Goal: Task Accomplishment & Management: Manage account settings

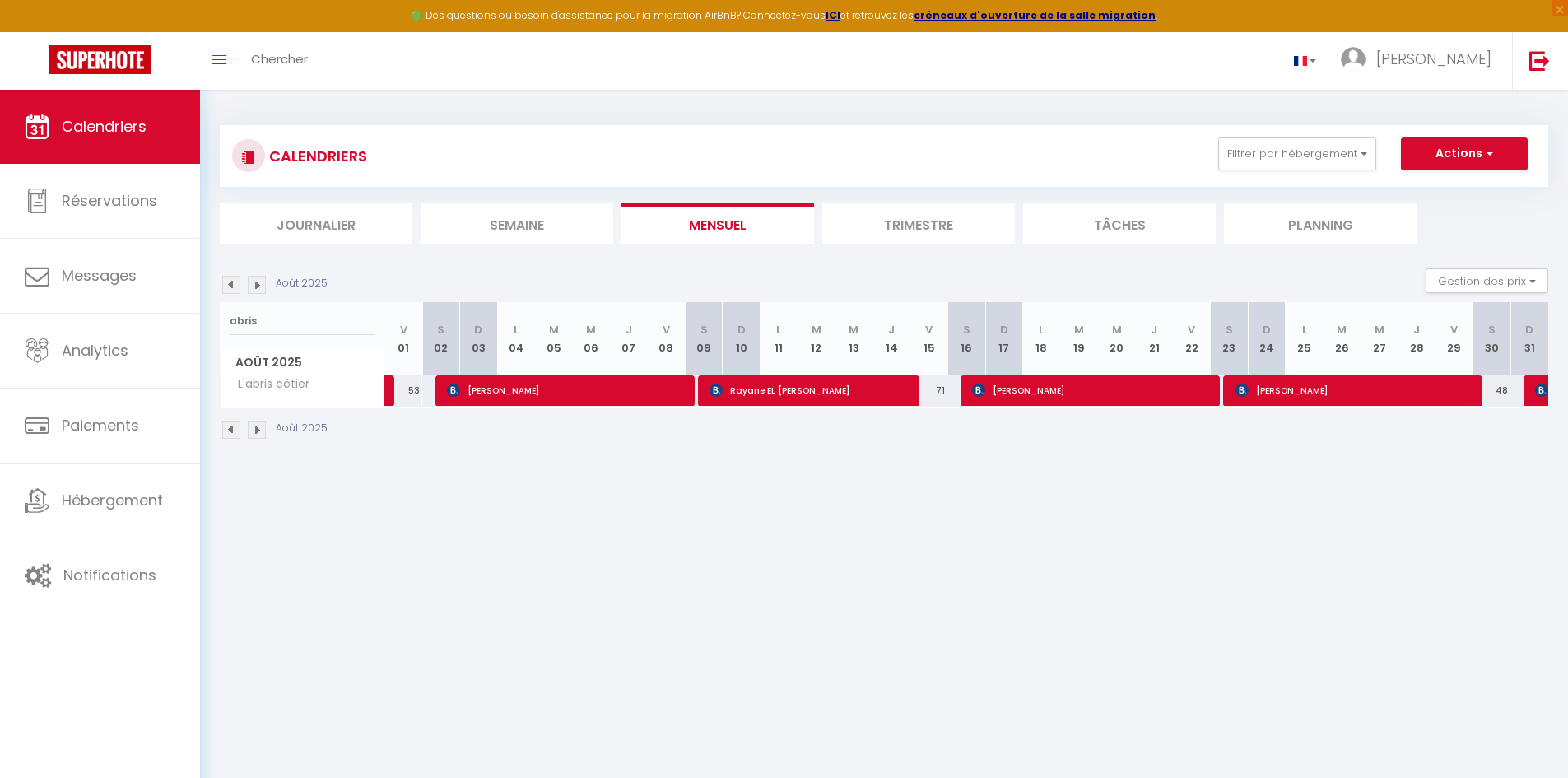
click at [263, 294] on div "Août 2025 Gestion des prix Nb Nuits minimum Règles Disponibilité" at bounding box center [884, 285] width 1328 height 34
click at [256, 316] on input "abris" at bounding box center [303, 321] width 146 height 30
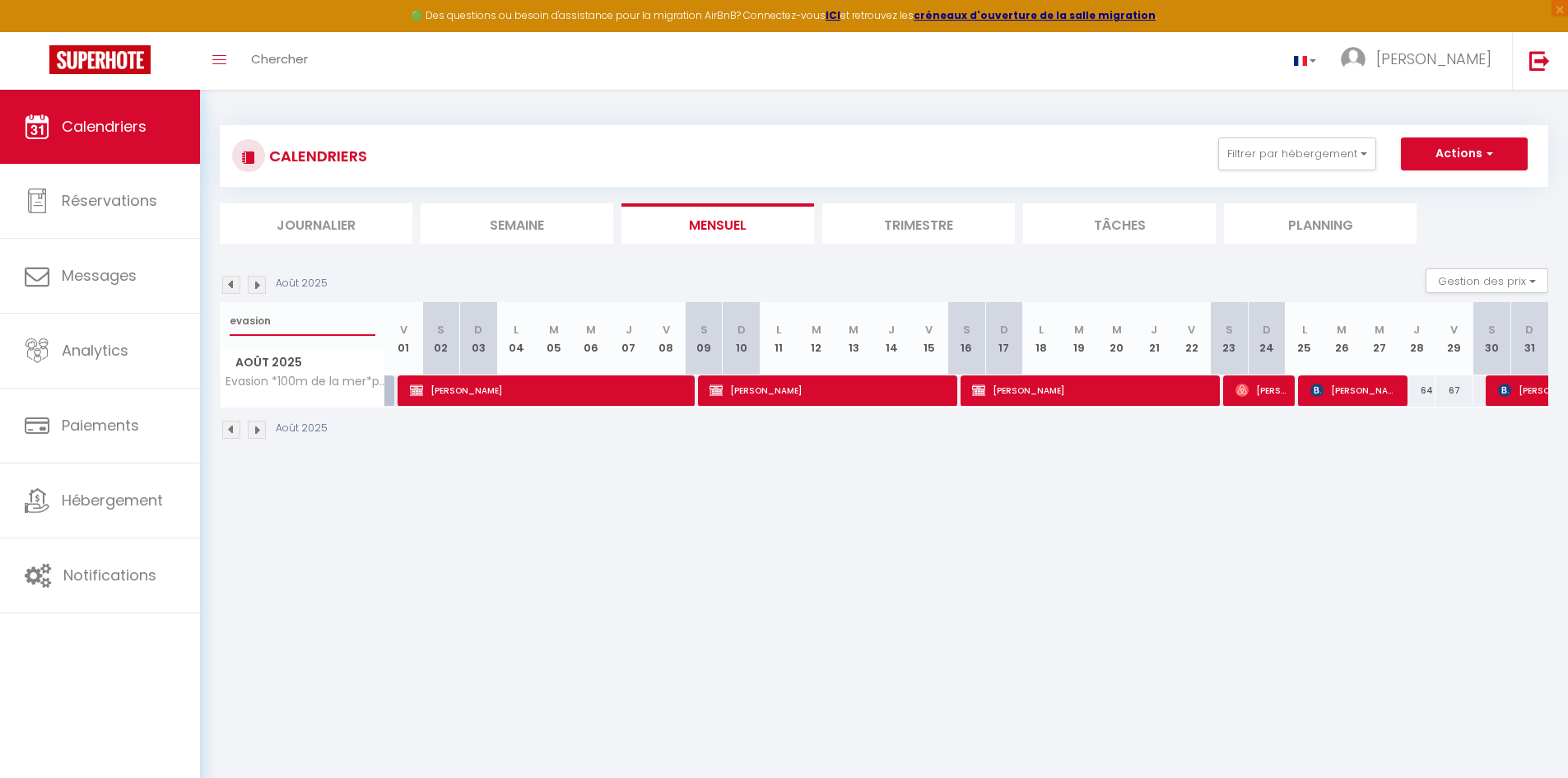
click at [264, 321] on input "evasion" at bounding box center [303, 321] width 146 height 30
click at [265, 319] on input "evasion" at bounding box center [303, 321] width 146 height 30
type input "essentiel"
click at [1521, 391] on span "[PERSON_NAME]" at bounding box center [1535, 390] width 76 height 32
select select "OK"
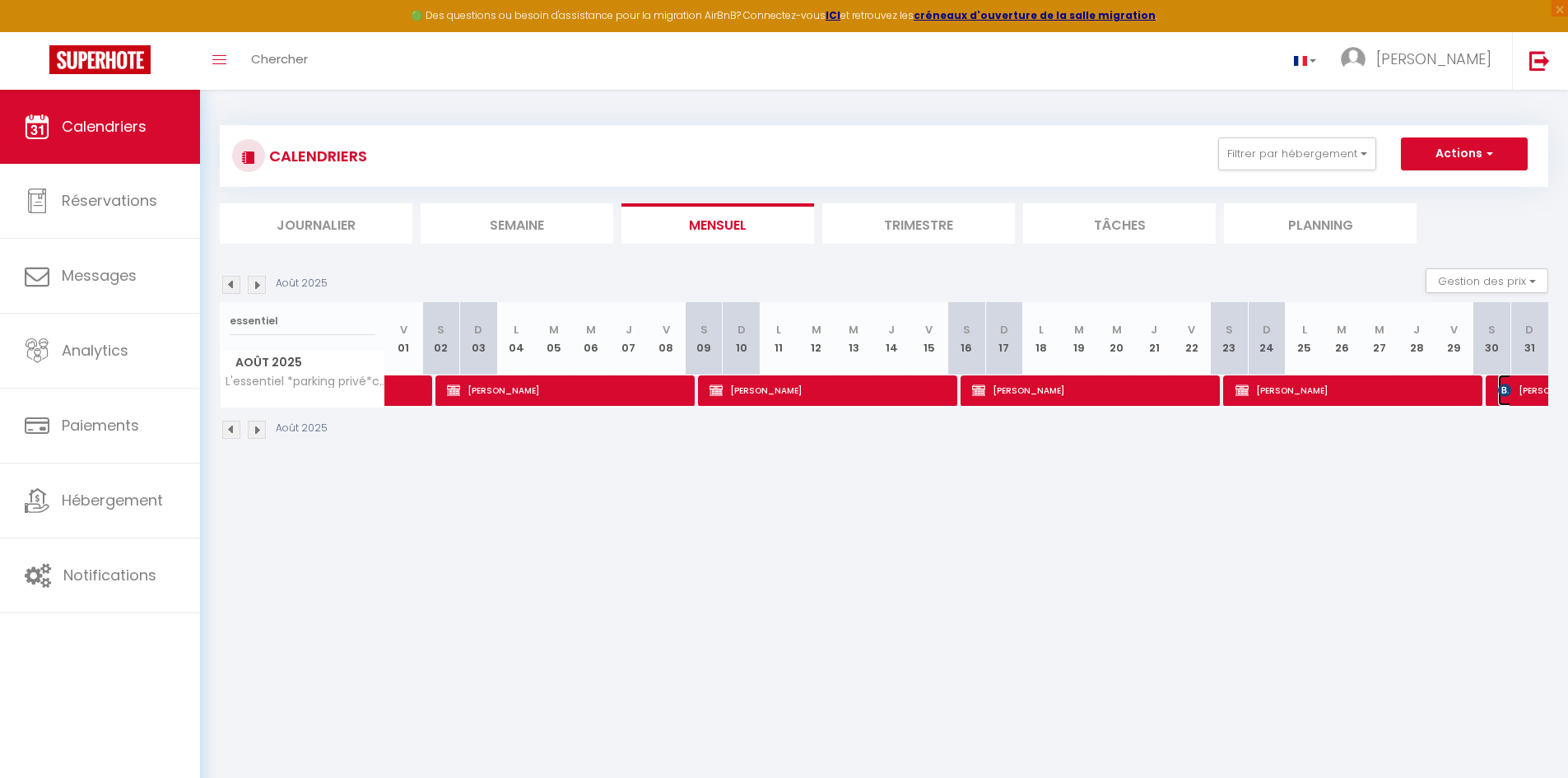
select select "KO"
select select "0"
select select "1"
select select
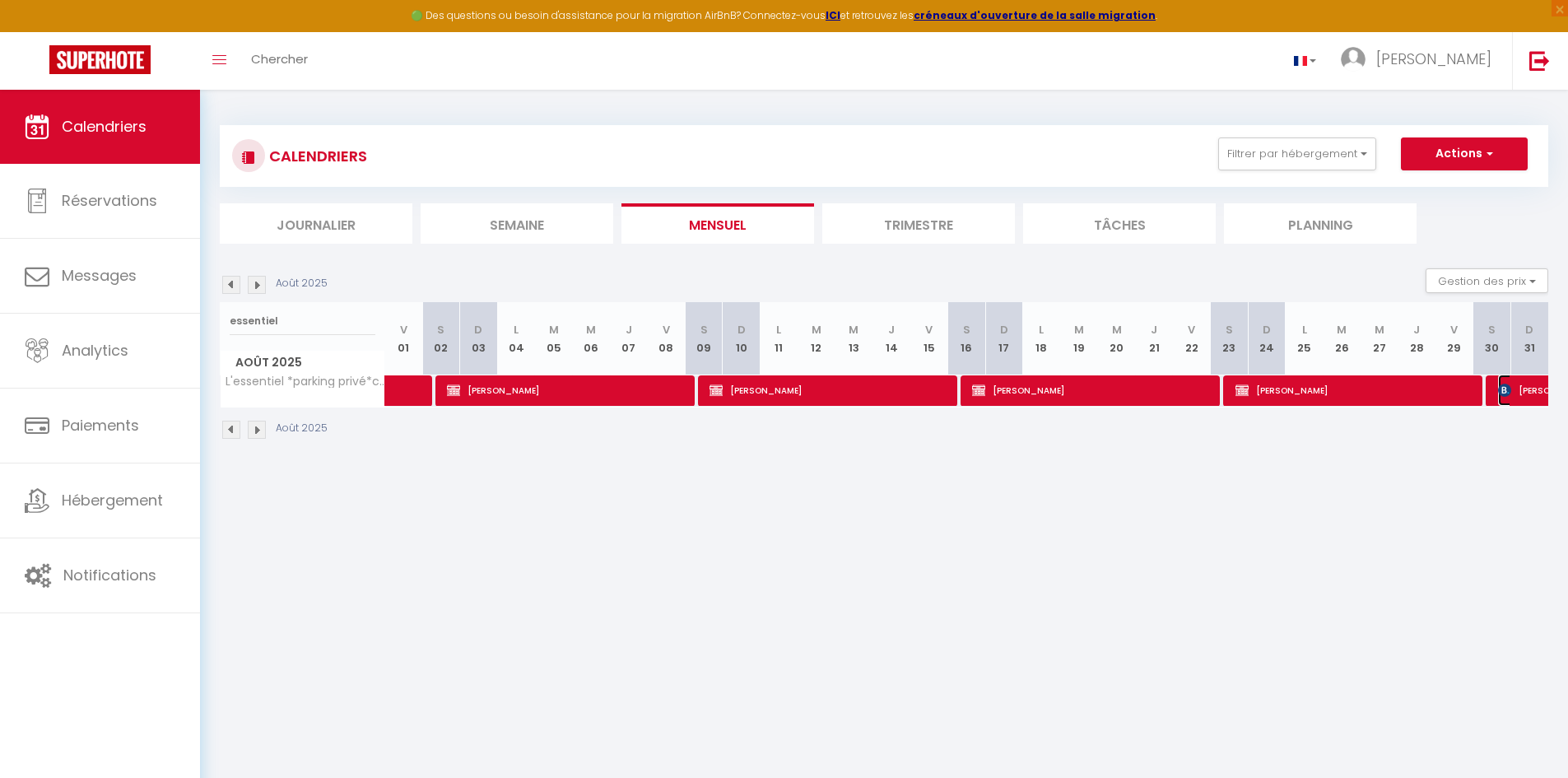
select select
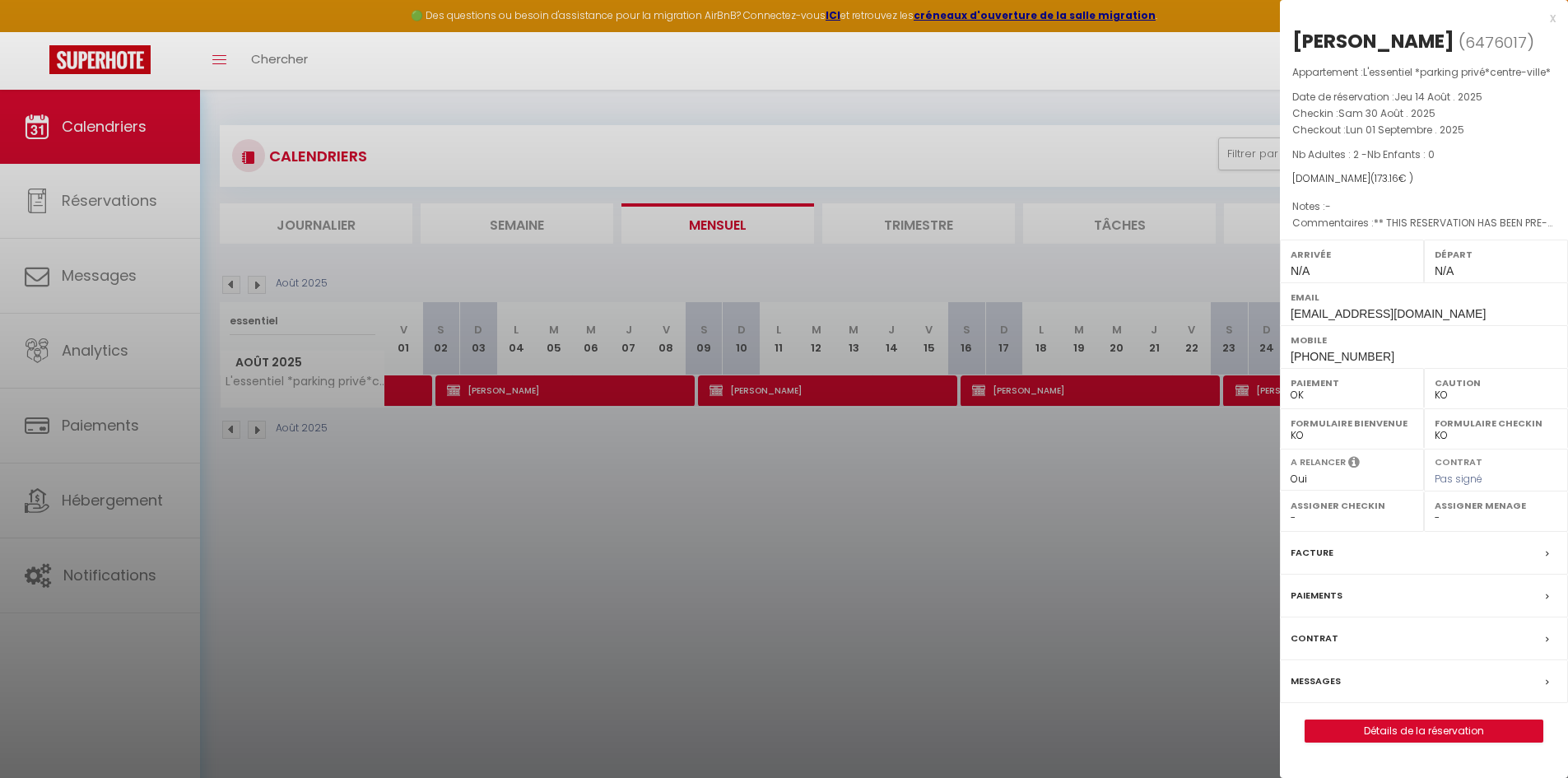
click at [845, 593] on div at bounding box center [784, 389] width 1568 height 778
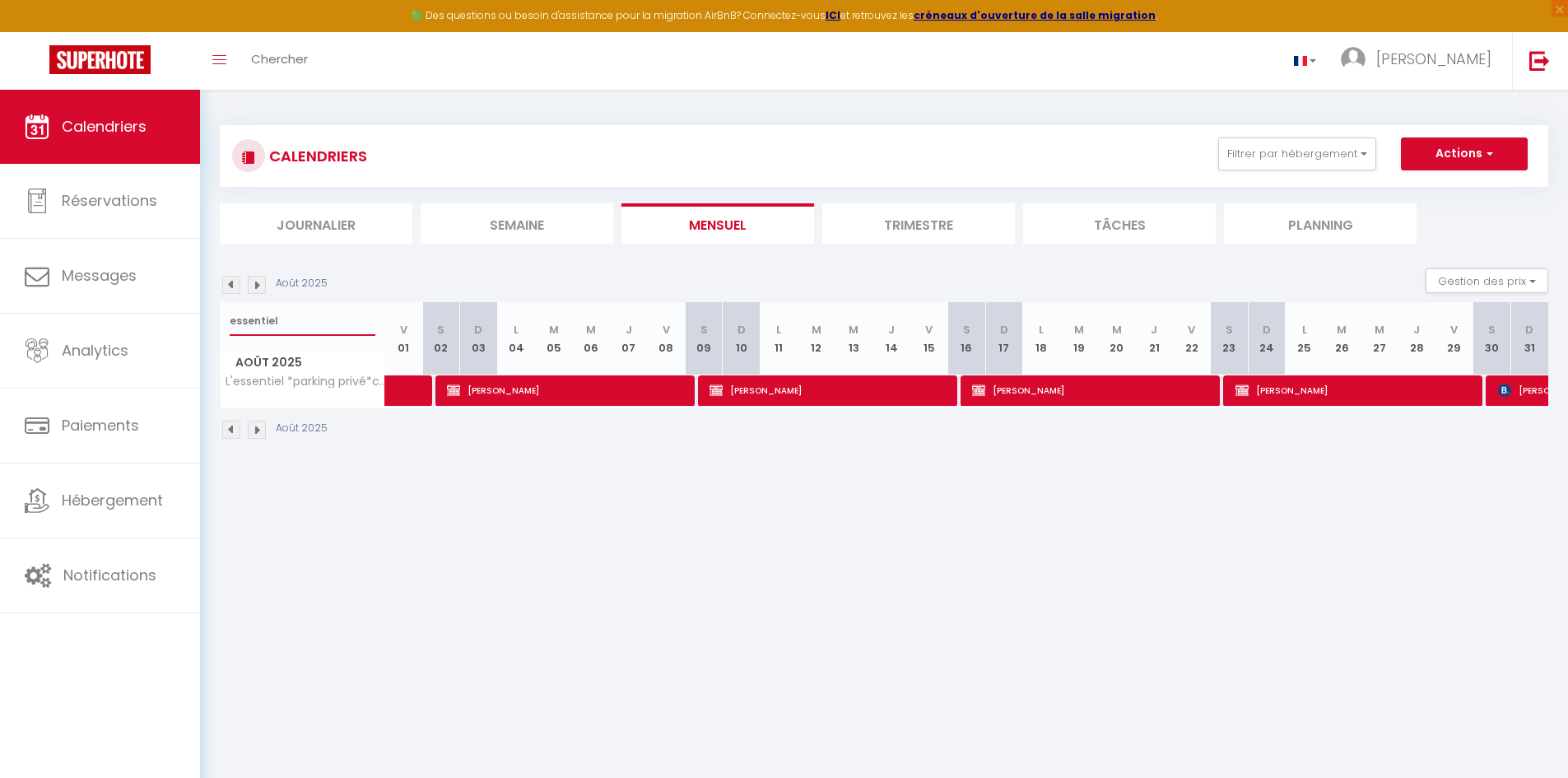
click at [283, 317] on input "essentiel" at bounding box center [303, 321] width 146 height 30
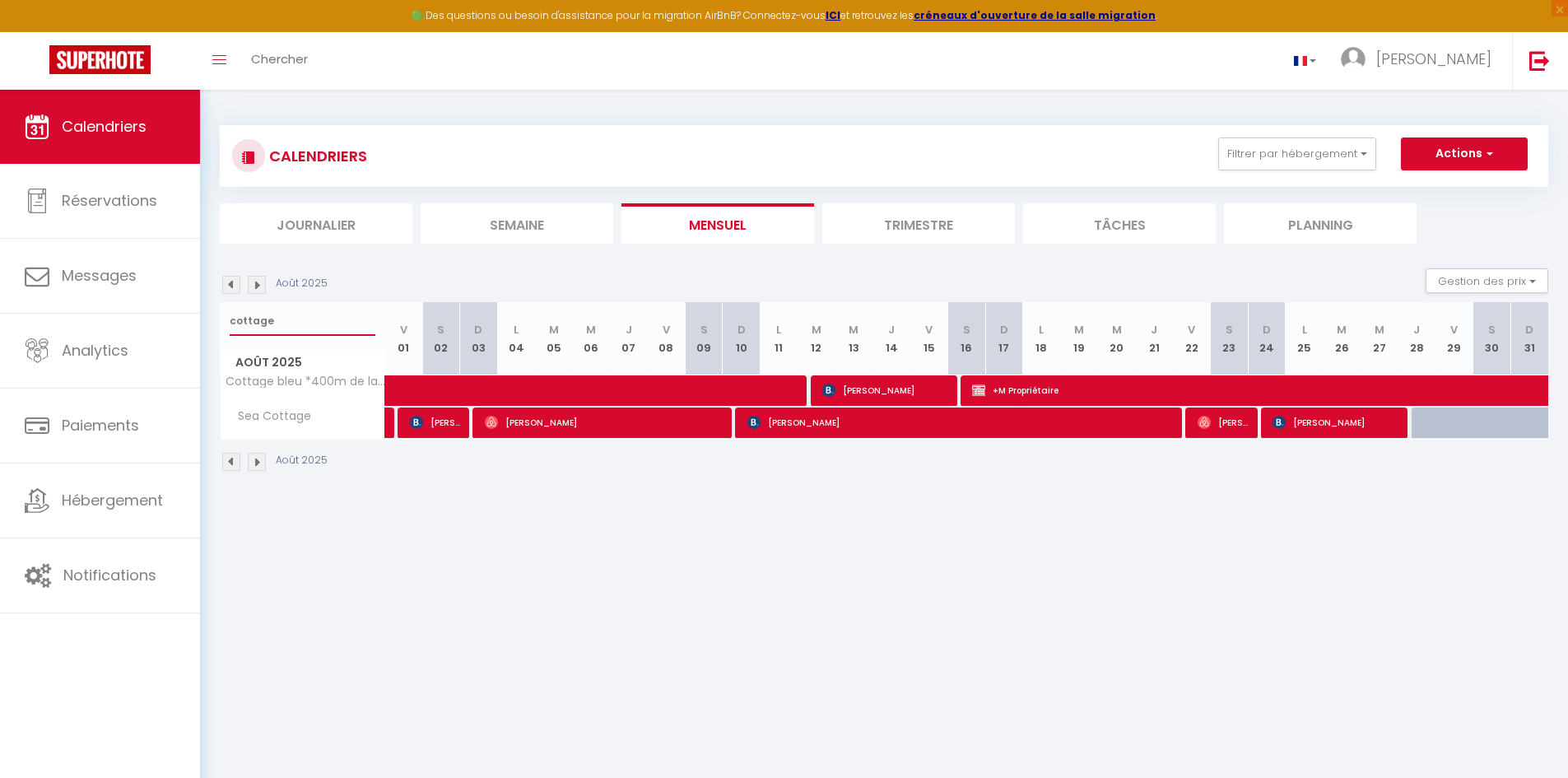
type input "cottage"
click at [751, 394] on span at bounding box center [618, 391] width 416 height 32
select select "OK"
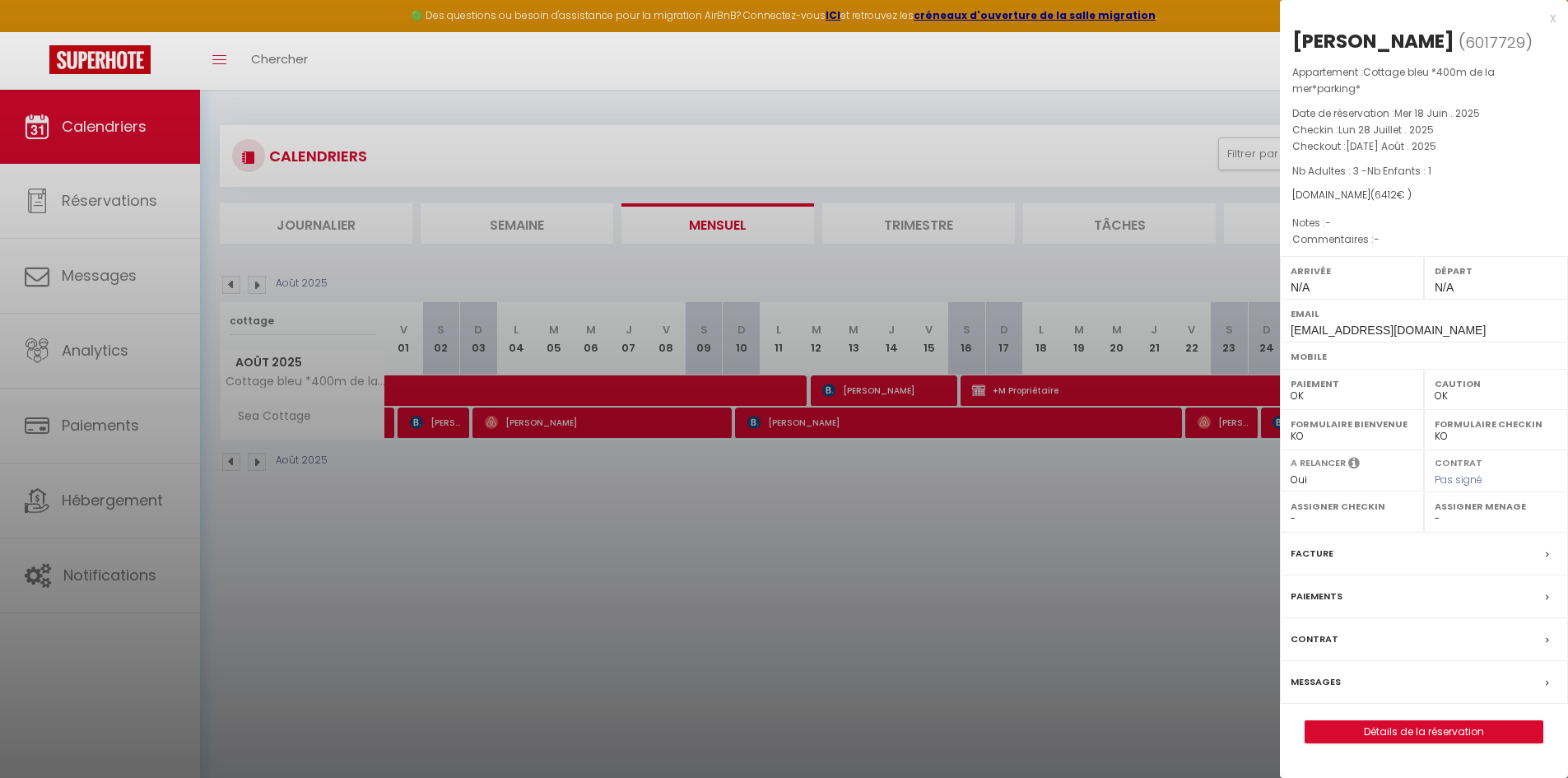
click at [738, 501] on div at bounding box center [784, 389] width 1568 height 778
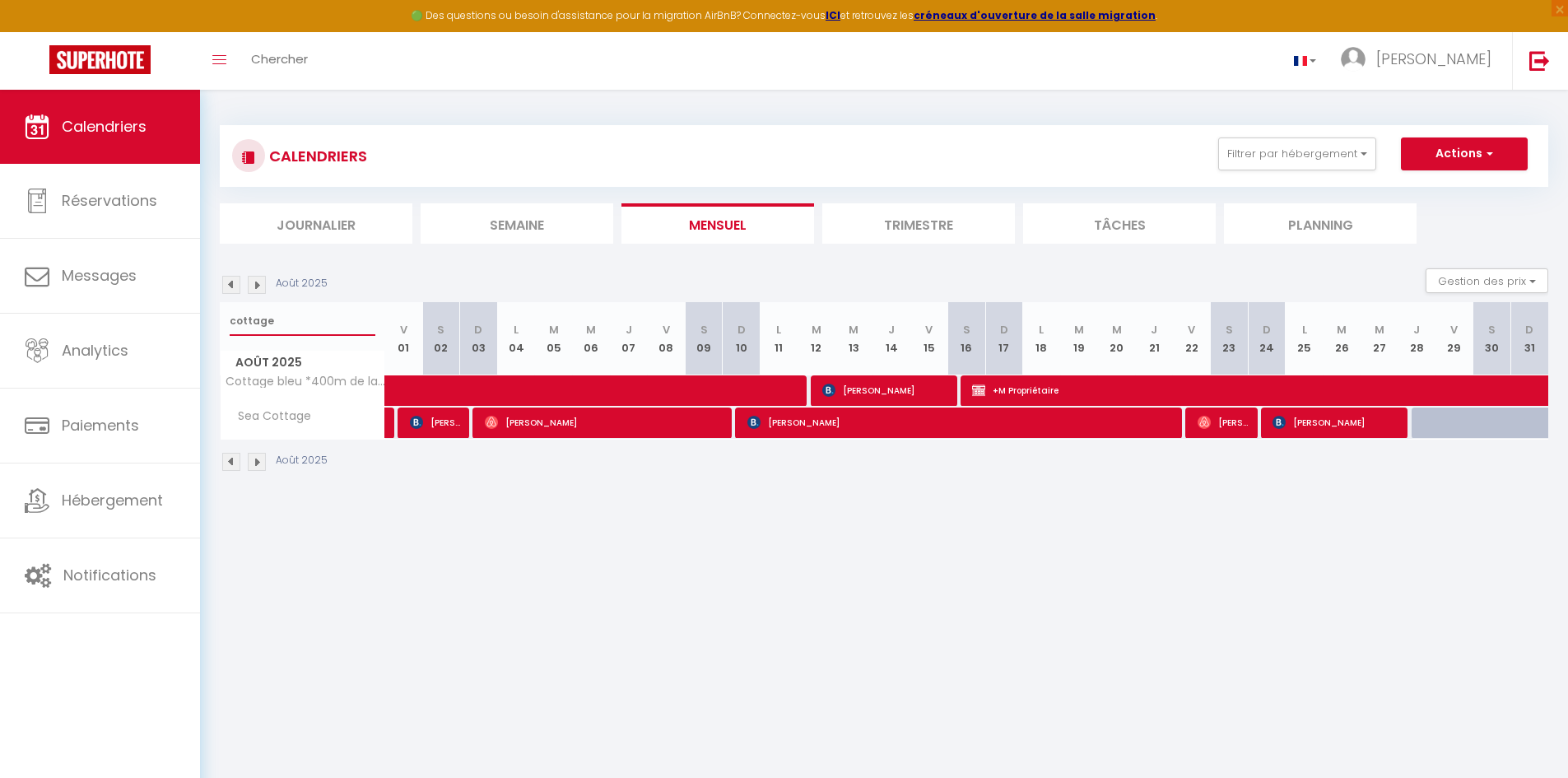
click at [297, 322] on input "cottage" at bounding box center [303, 321] width 146 height 30
type input "embruns"
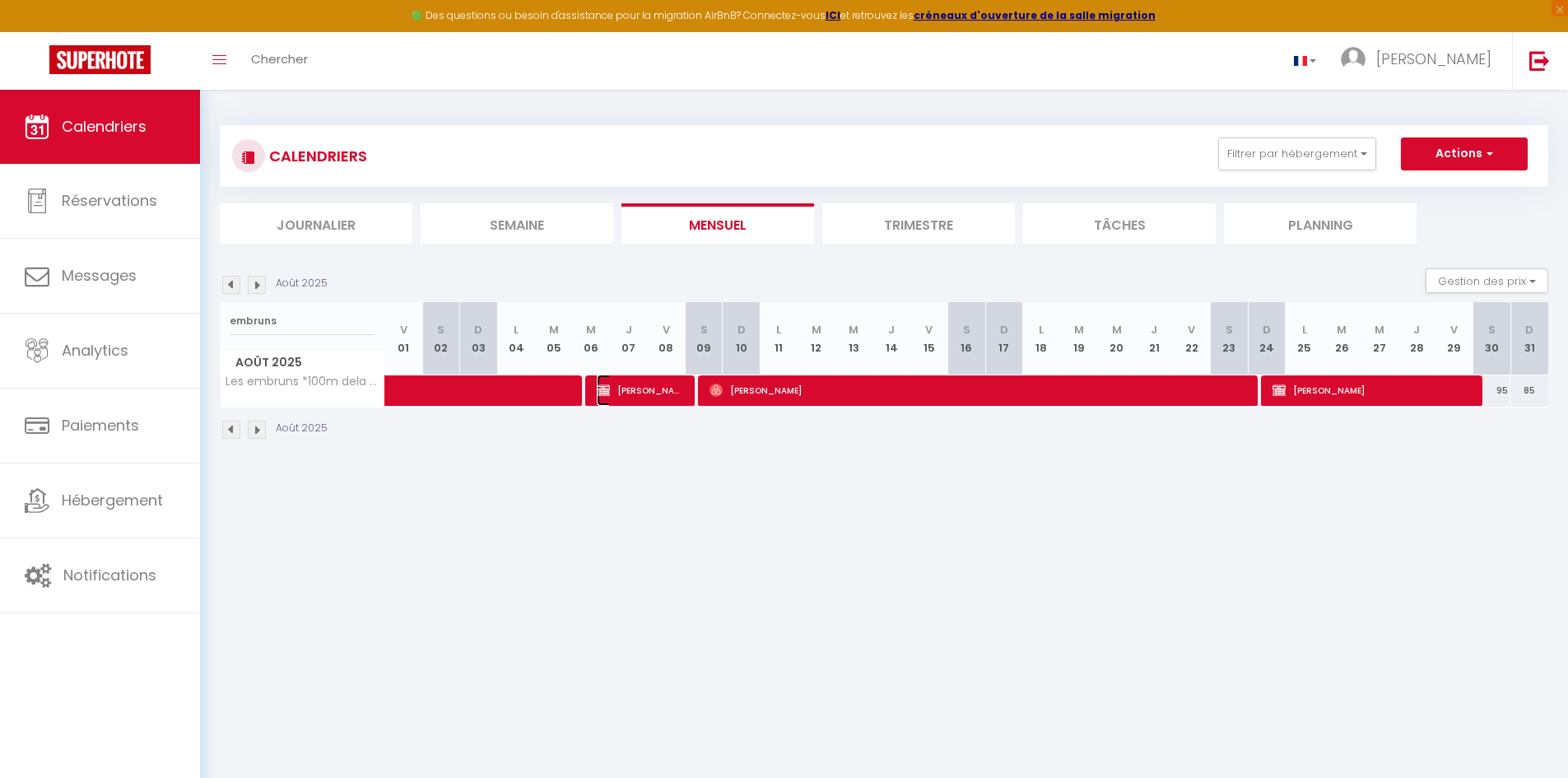
click at [671, 389] on span "[PERSON_NAME]" at bounding box center [640, 390] width 88 height 32
select select "KO"
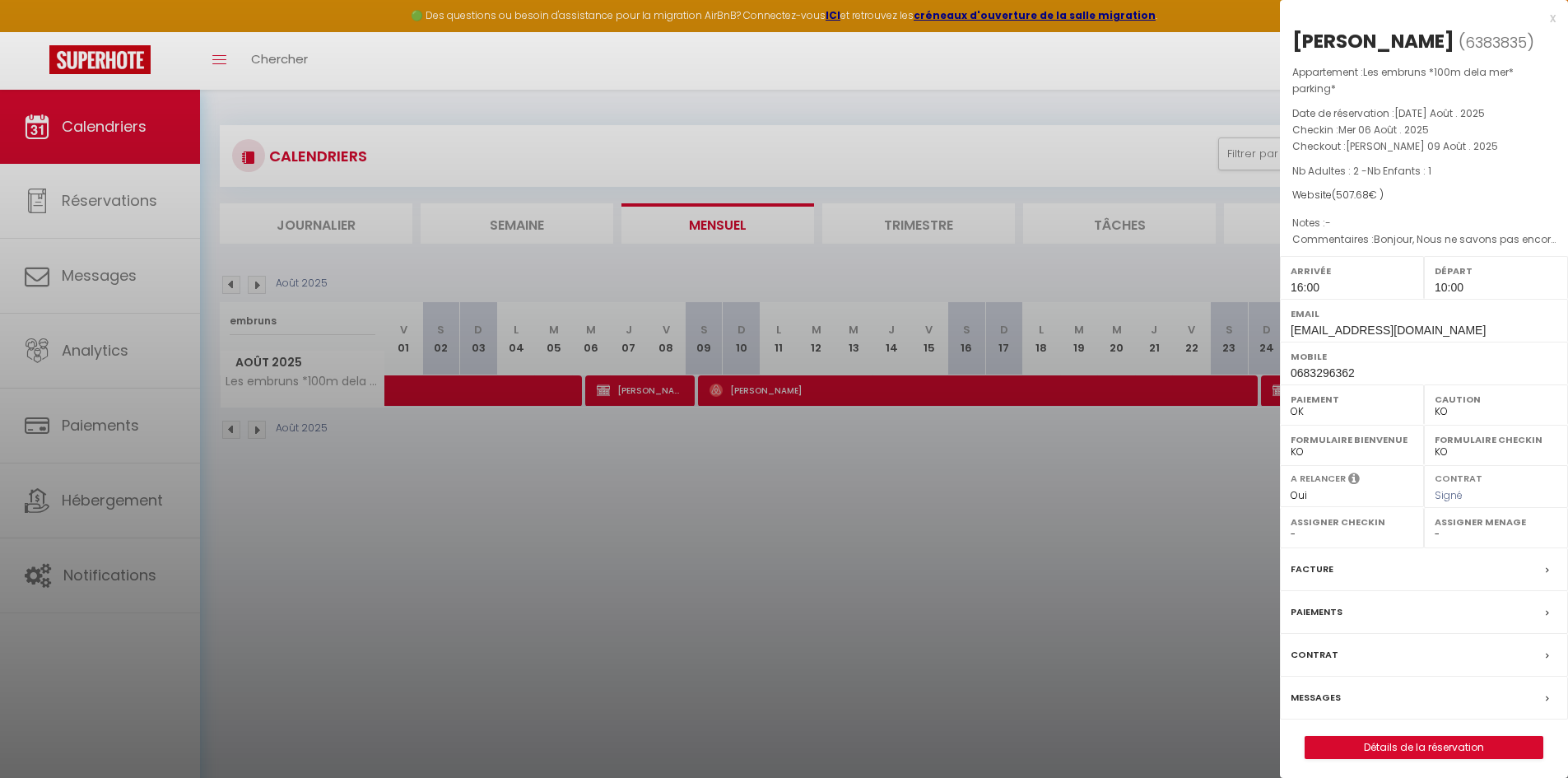
click at [675, 466] on div at bounding box center [784, 389] width 1568 height 778
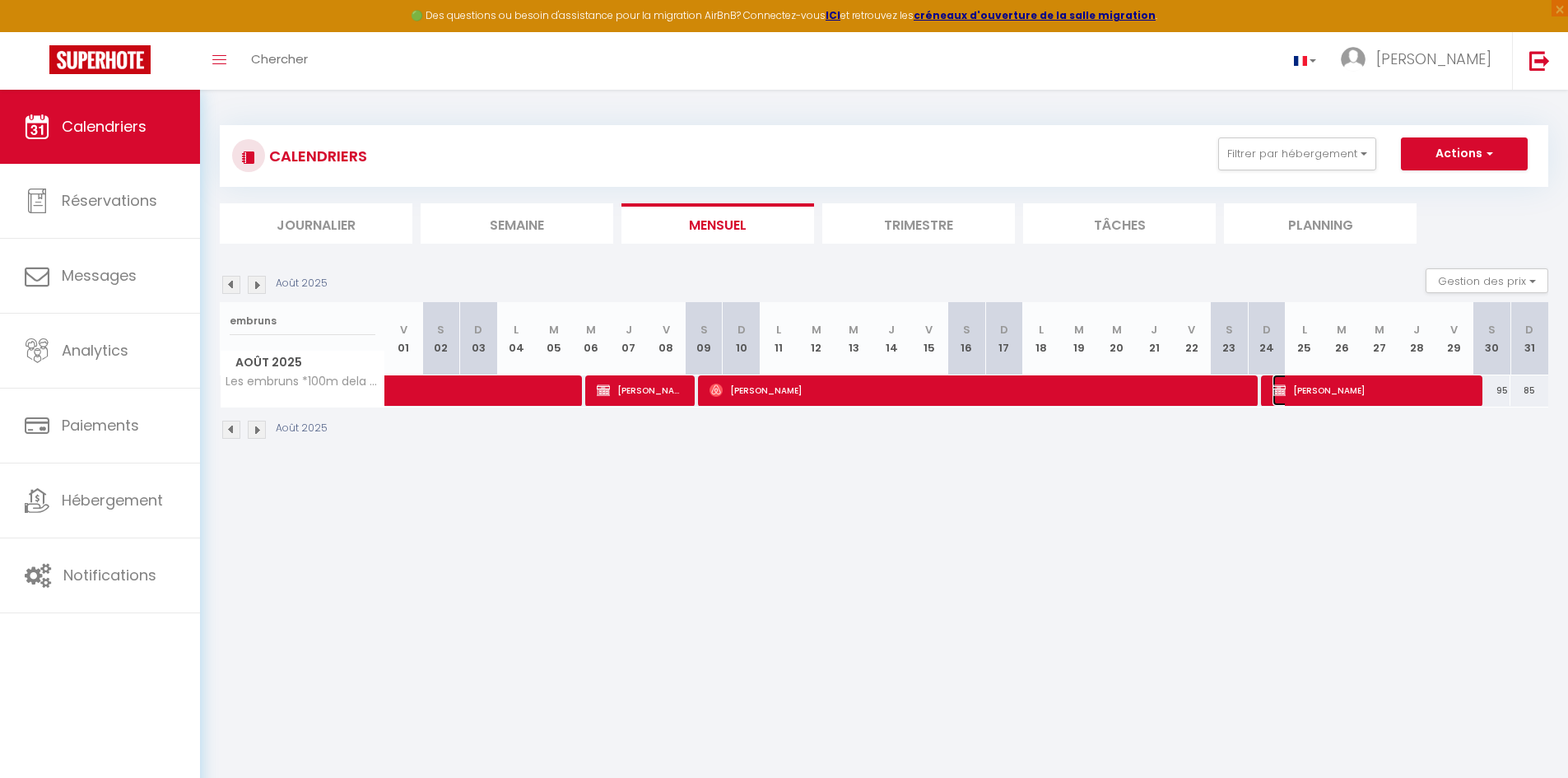
click at [1285, 391] on img at bounding box center [1279, 389] width 13 height 13
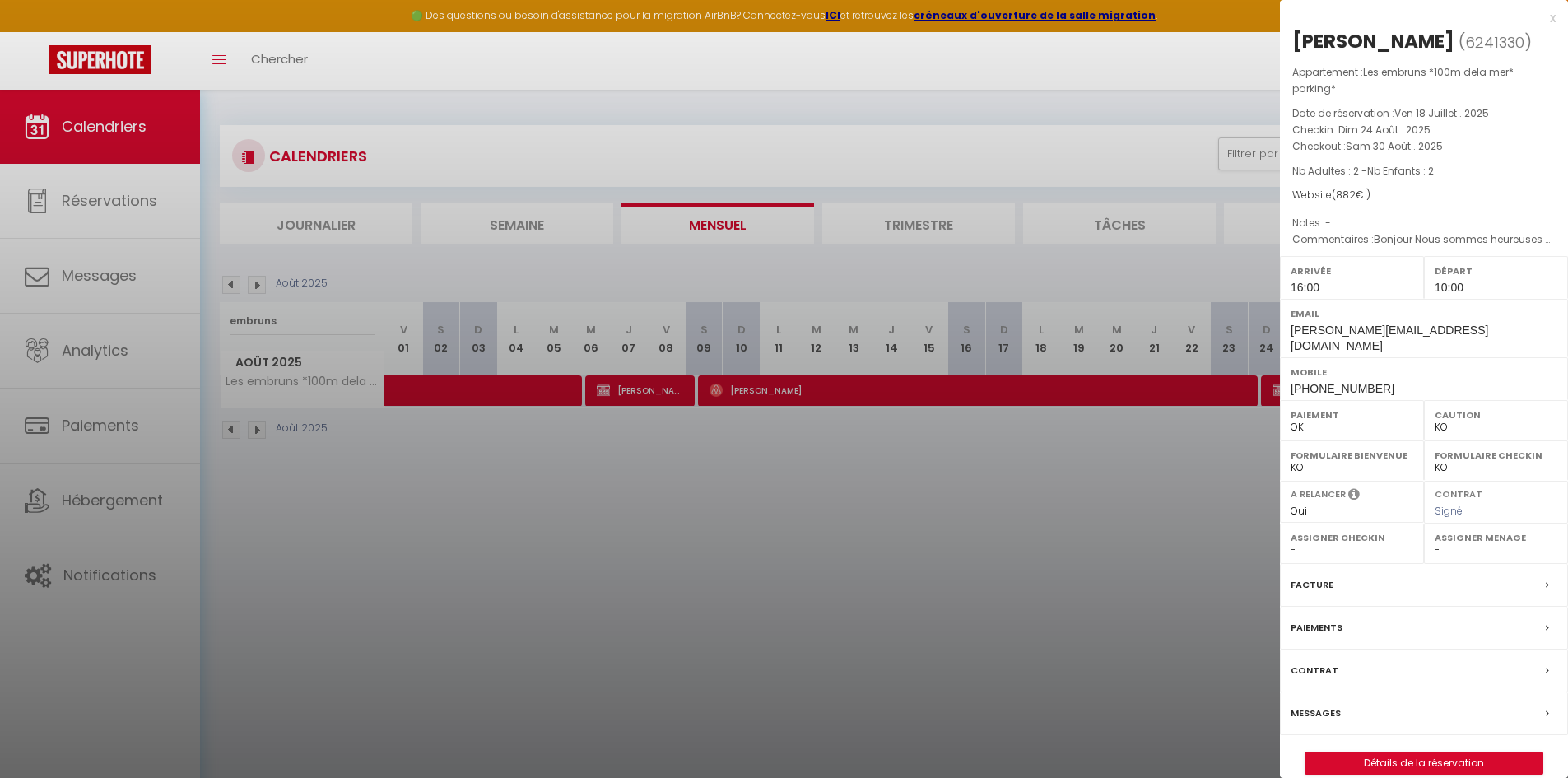
click at [1314, 576] on label "Facture" at bounding box center [1312, 585] width 42 height 18
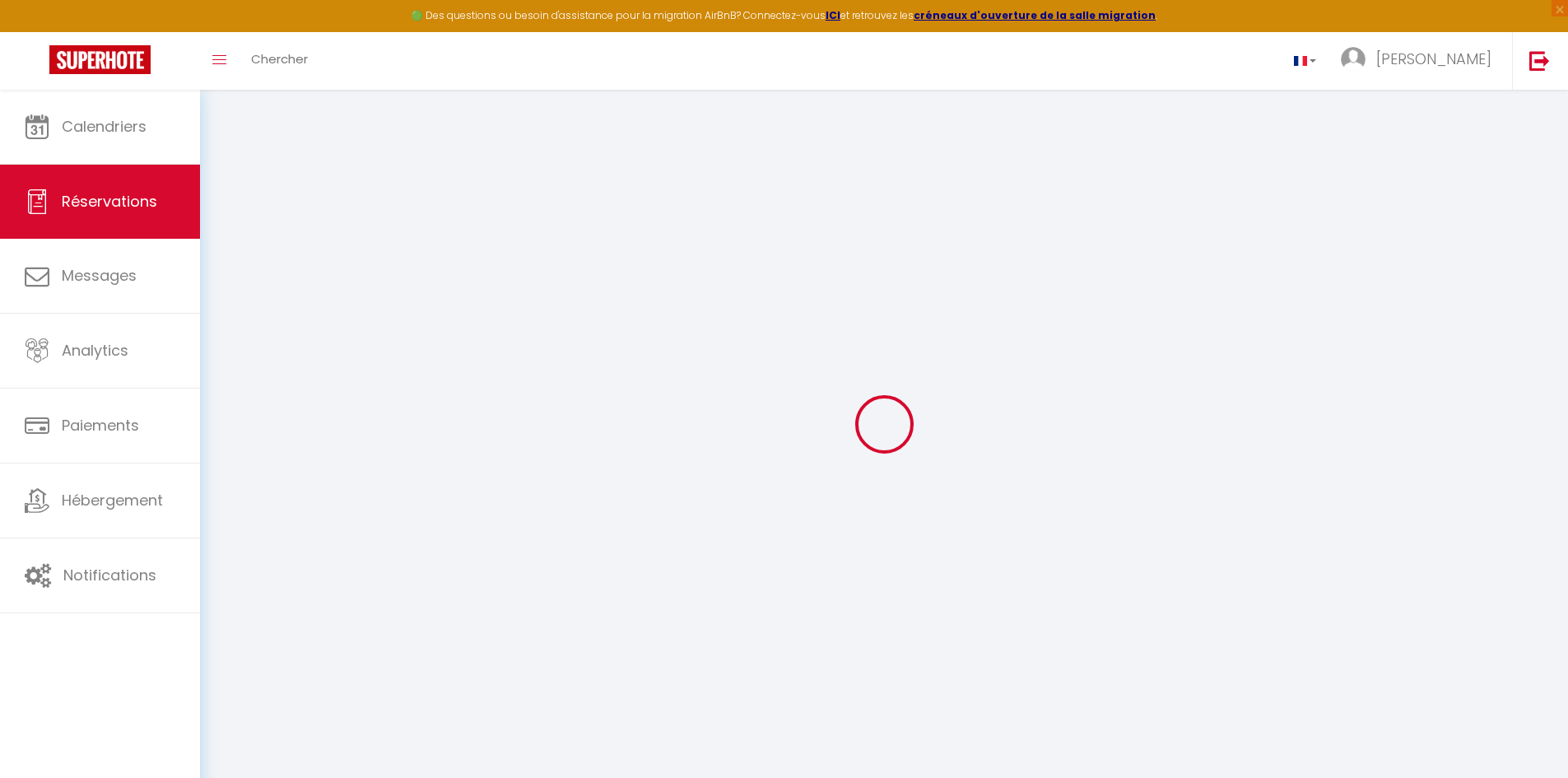
select select "cleaning"
select select "taxes"
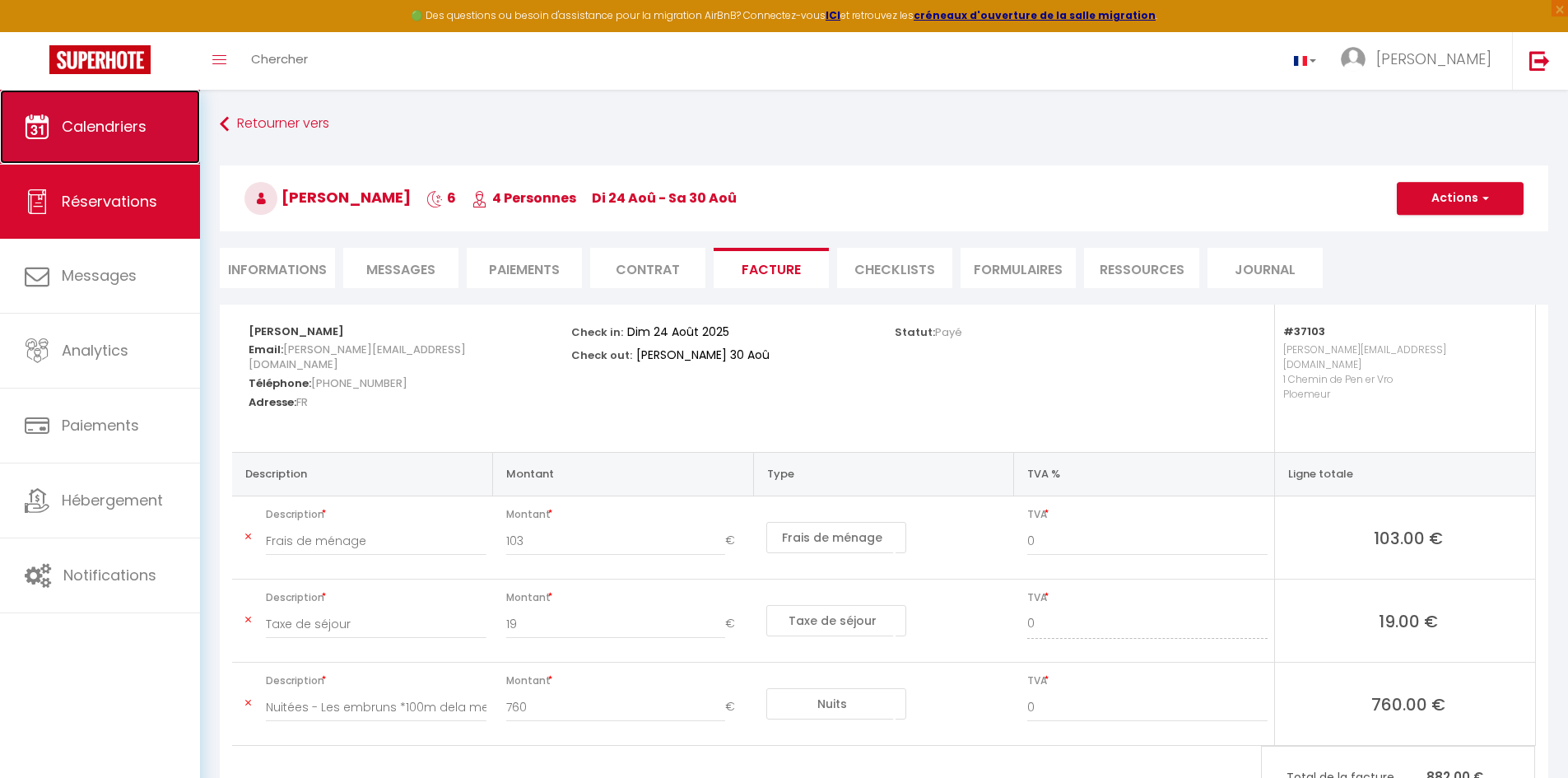
click at [123, 140] on link "Calendriers" at bounding box center [100, 126] width 200 height 74
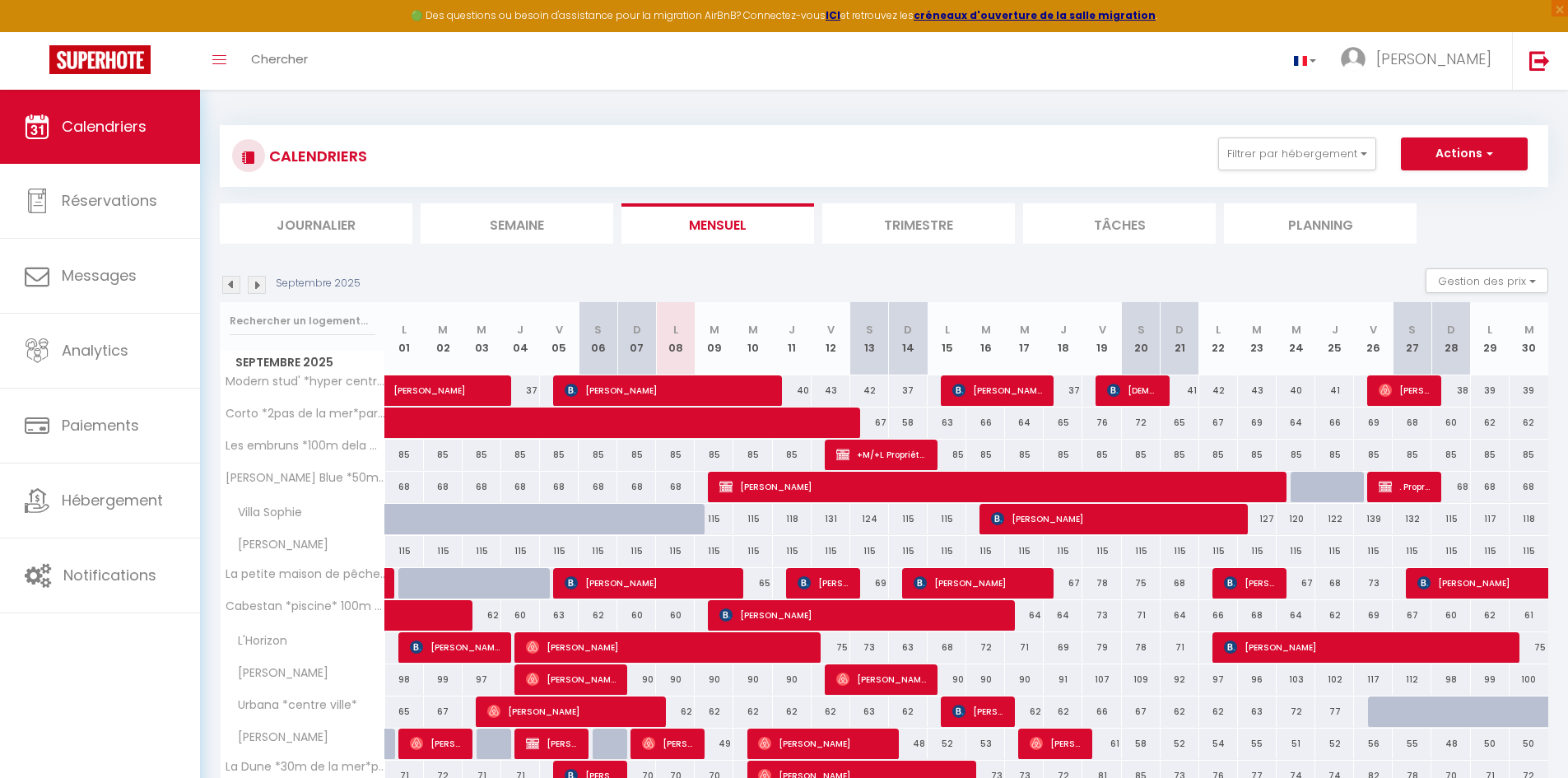
click at [229, 283] on img at bounding box center [231, 285] width 18 height 18
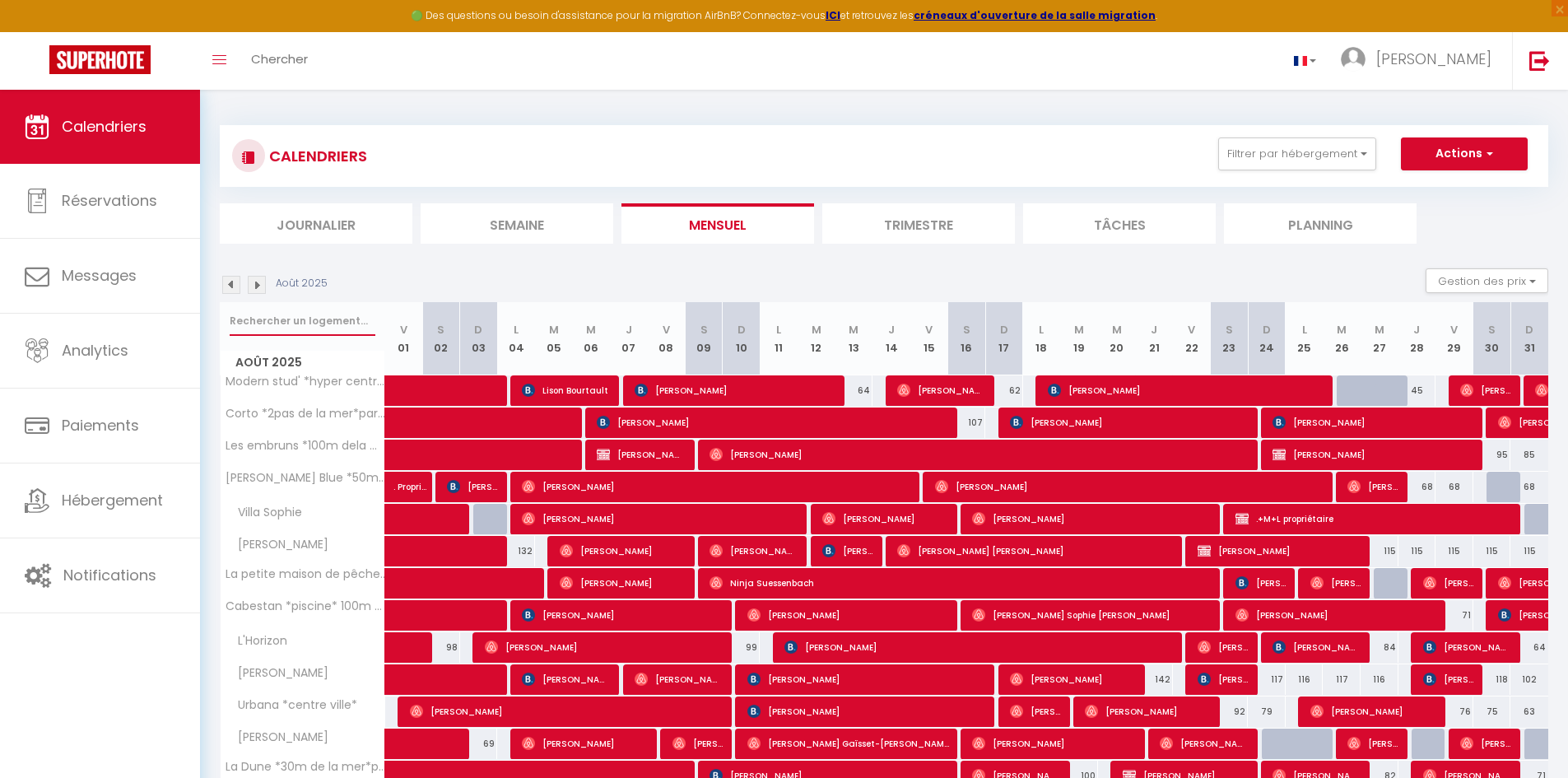
click at [234, 313] on input "text" at bounding box center [303, 321] width 146 height 30
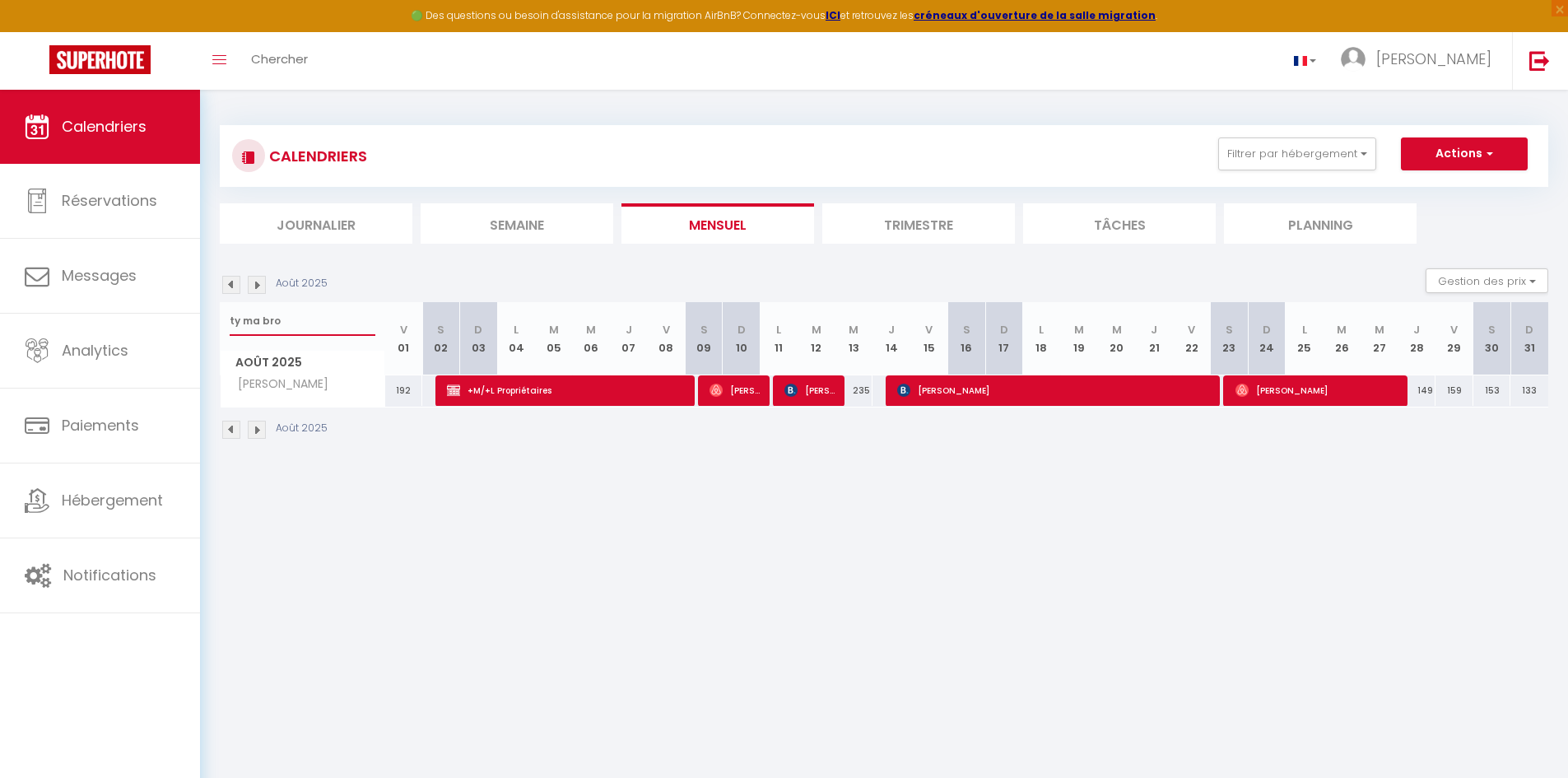
type input "ty ma bro"
